Goal: Information Seeking & Learning: Learn about a topic

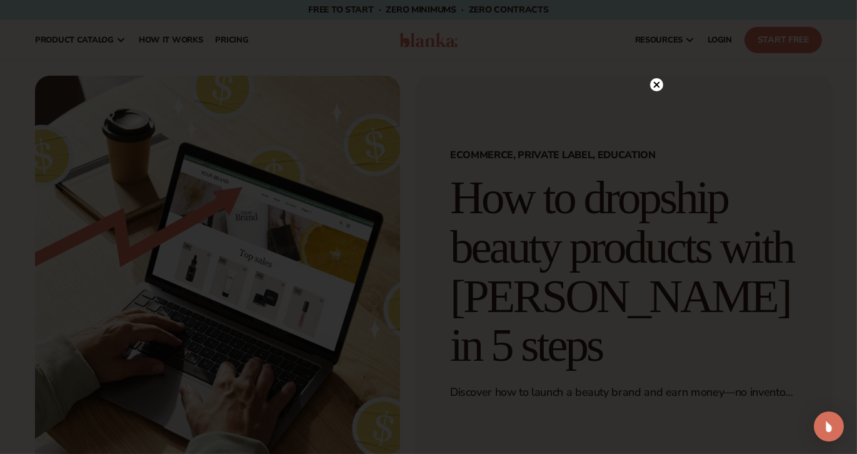
click at [656, 84] on icon at bounding box center [656, 84] width 6 height 6
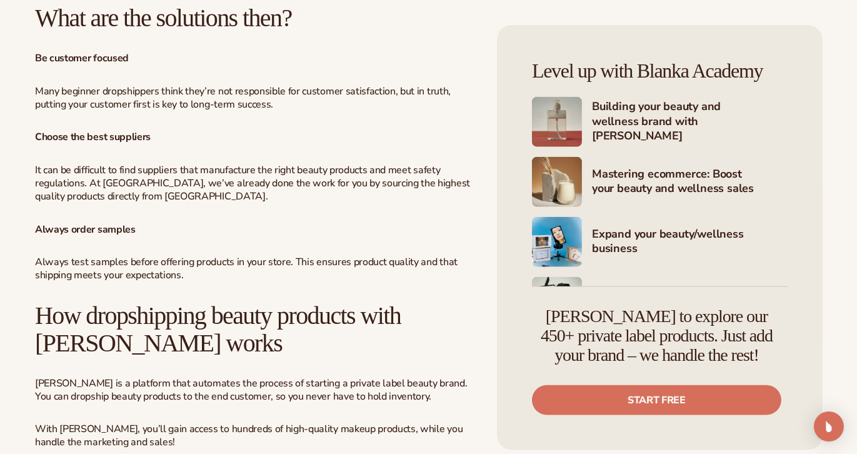
scroll to position [2507, 0]
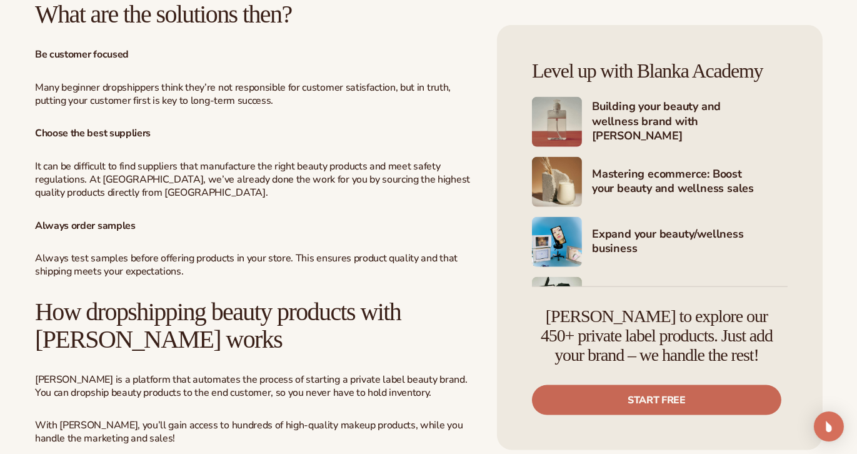
click at [588, 409] on link "Start free" at bounding box center [656, 400] width 249 height 30
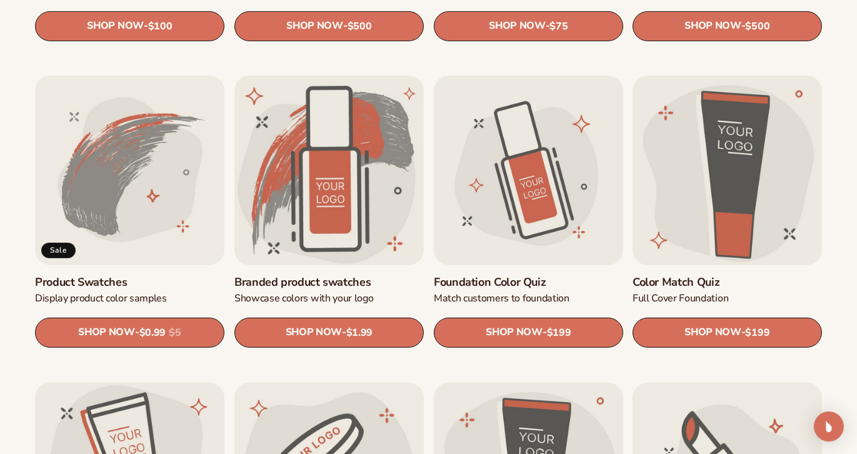
scroll to position [664, 0]
